Goal: Transaction & Acquisition: Subscribe to service/newsletter

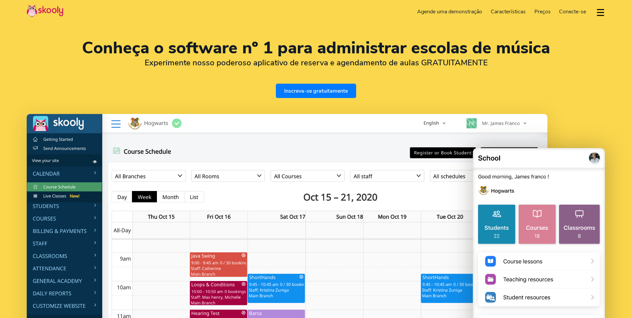
select select "pt"
select select "55"
select select "[GEOGRAPHIC_DATA]"
select select "America/Rio_Branco"
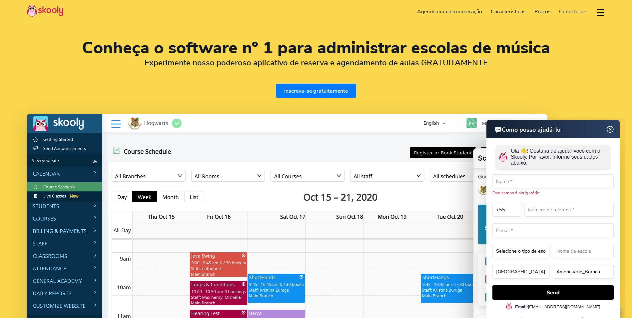
click at [611, 129] on img at bounding box center [610, 129] width 13 height 8
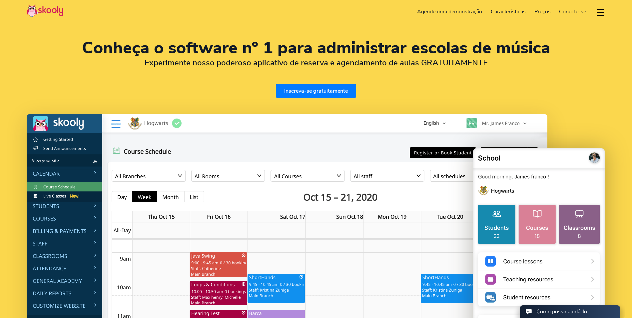
click at [544, 14] on span "Preços" at bounding box center [542, 11] width 16 height 7
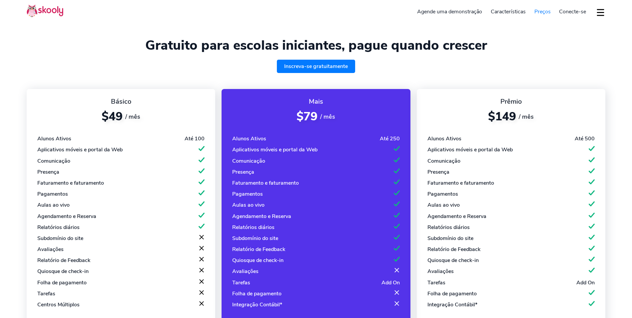
select select "pt"
select select "55"
select select "[GEOGRAPHIC_DATA]"
select select "America/Rio_Branco"
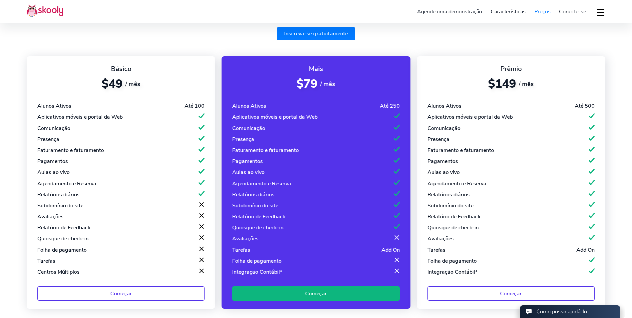
scroll to position [33, 0]
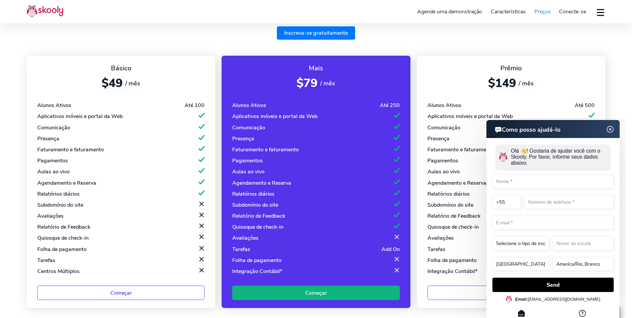
click at [610, 129] on img at bounding box center [610, 129] width 13 height 8
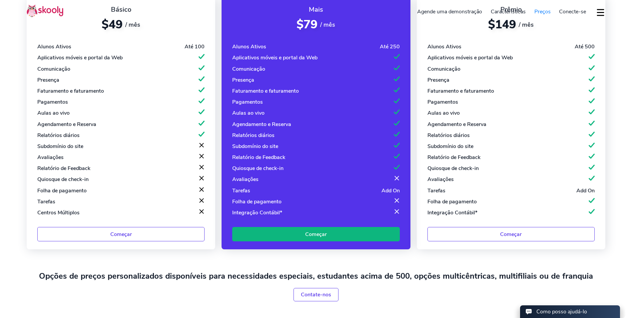
scroll to position [100, 0]
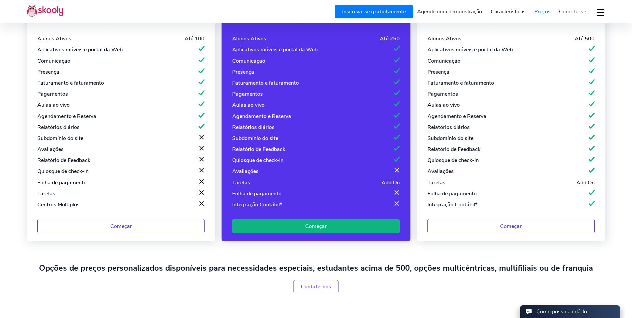
click at [346, 224] on link "Começar" at bounding box center [315, 226] width 167 height 14
